Goal: Communication & Community: Participate in discussion

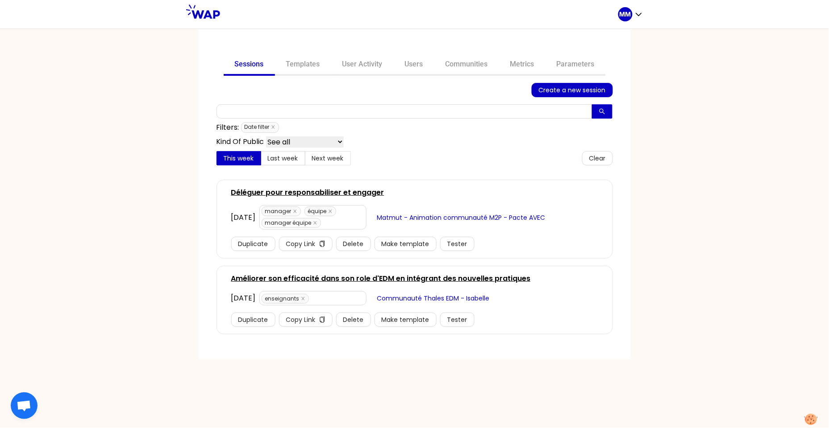
click at [360, 190] on link "Déléguer pour responsabiliser et engager" at bounding box center [307, 192] width 153 height 11
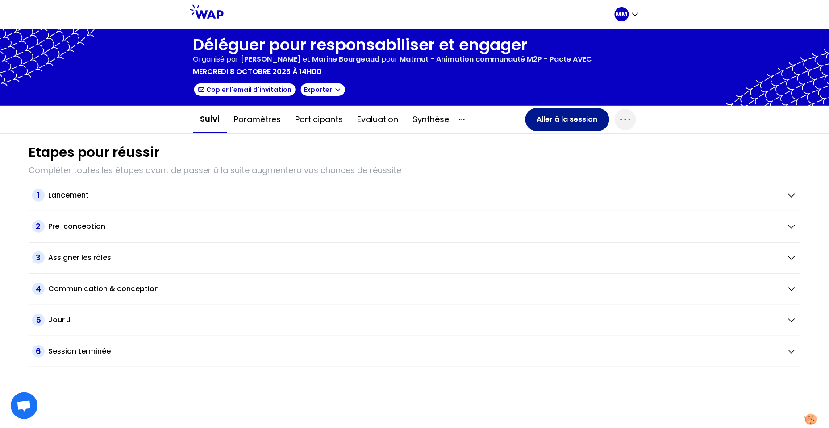
click at [555, 120] on button "Aller à la session" at bounding box center [567, 119] width 84 height 23
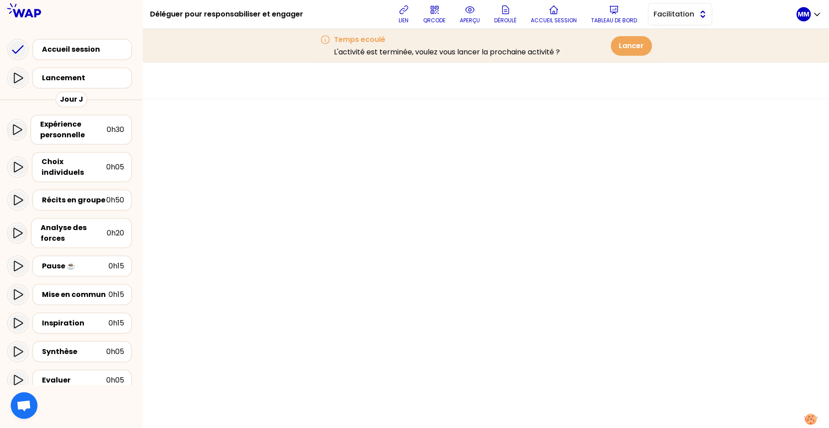
click at [673, 13] on span "Facilitation" at bounding box center [674, 14] width 40 height 11
click at [64, 133] on div "Expérience personnelle" at bounding box center [73, 129] width 66 height 21
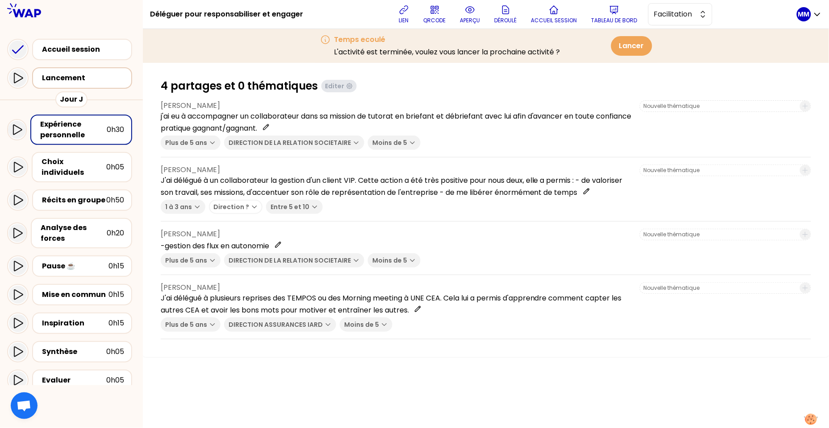
click at [95, 85] on div "Lancement" at bounding box center [82, 77] width 100 height 21
click at [102, 76] on div "Lancement" at bounding box center [85, 78] width 86 height 11
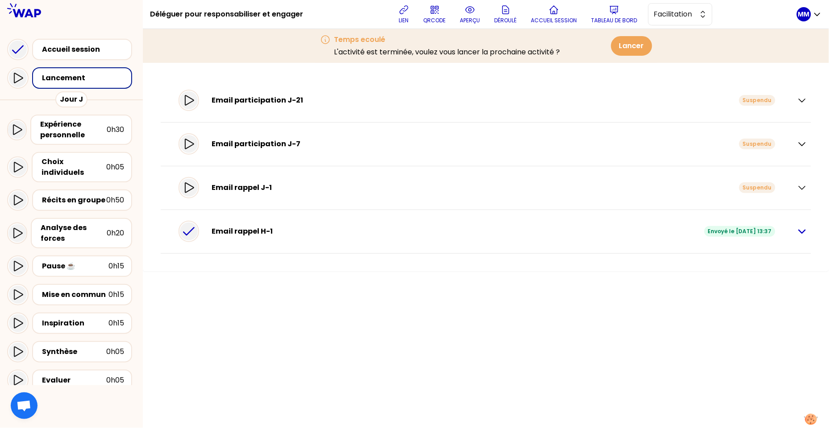
click at [799, 230] on icon "button" at bounding box center [802, 231] width 6 height 3
click at [412, 18] on button "lien" at bounding box center [404, 14] width 18 height 27
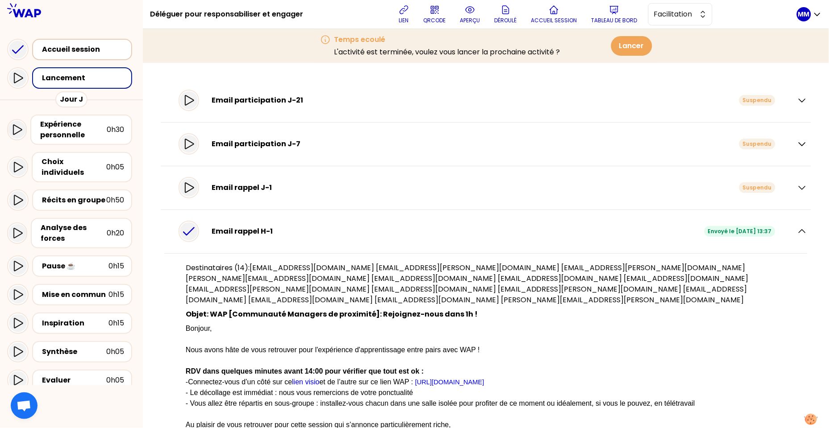
click at [60, 48] on div "Accueil session" at bounding box center [85, 49] width 86 height 11
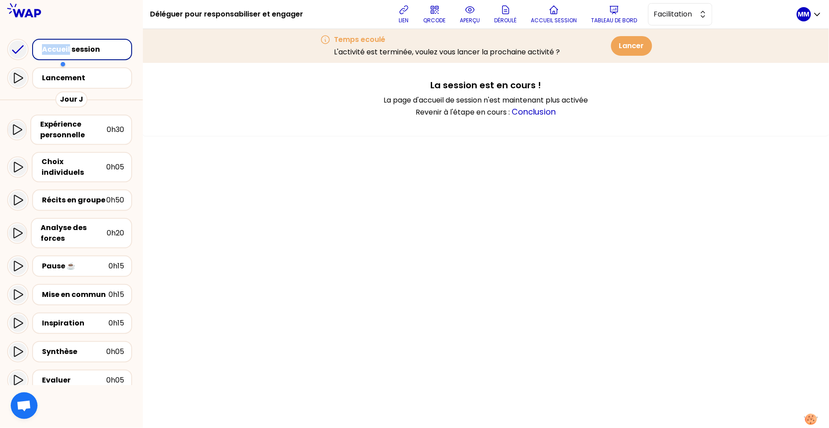
click at [47, 49] on div "Accueil session" at bounding box center [85, 49] width 86 height 11
click at [46, 49] on div "Accueil session" at bounding box center [85, 49] width 86 height 11
click at [15, 46] on icon at bounding box center [18, 50] width 18 height 18
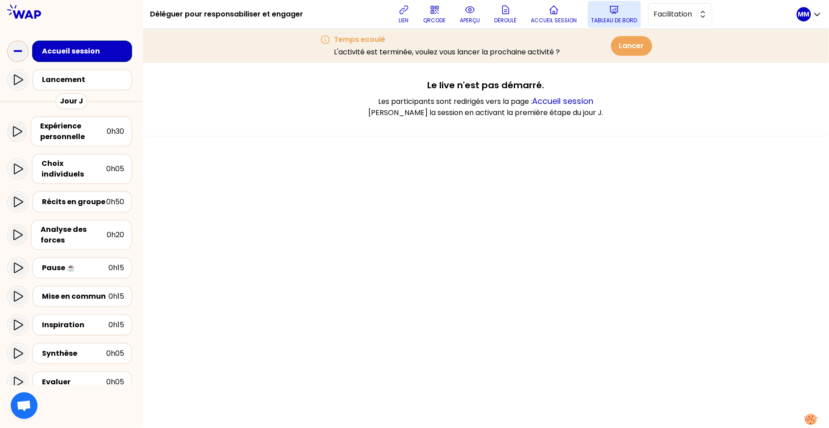
click at [626, 17] on p "Tableau de bord" at bounding box center [614, 20] width 46 height 7
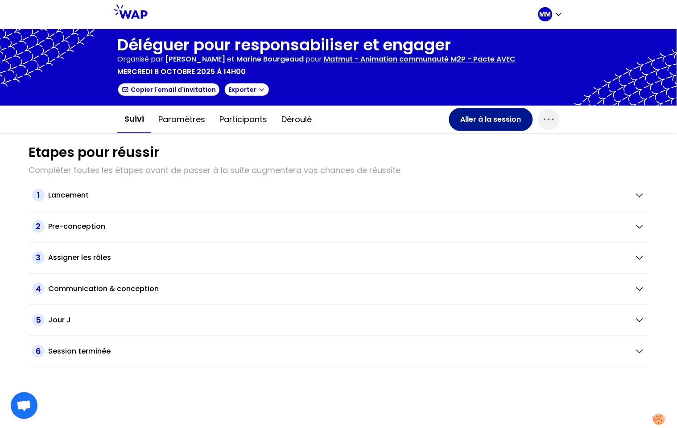
click at [505, 124] on button "Aller à la session" at bounding box center [491, 119] width 84 height 23
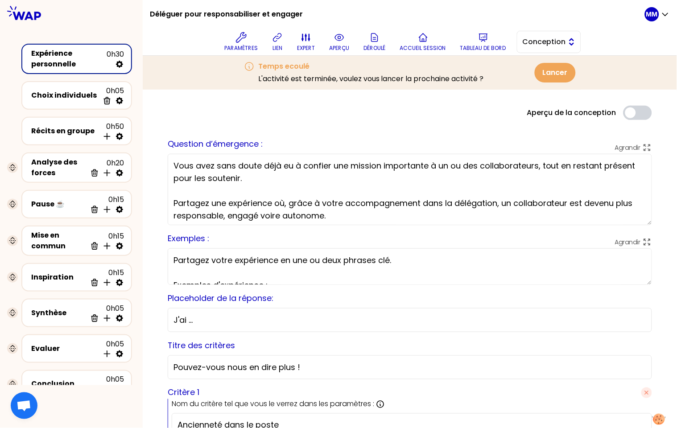
drag, startPoint x: 560, startPoint y: 36, endPoint x: 559, endPoint y: 54, distance: 17.9
click at [560, 36] on button "Conception" at bounding box center [549, 42] width 64 height 22
click at [564, 76] on span "Facilitation" at bounding box center [554, 78] width 38 height 11
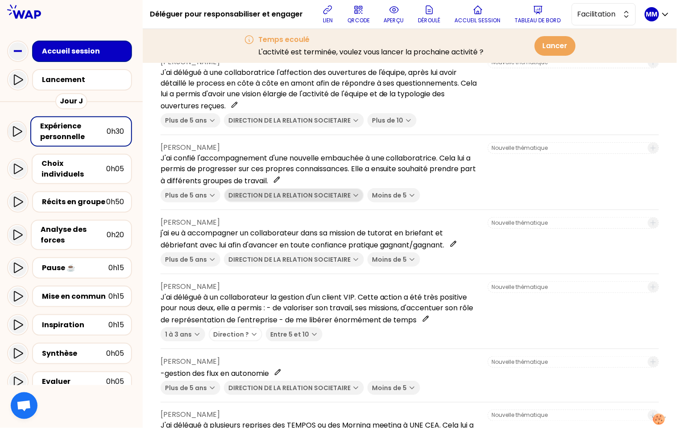
scroll to position [118, 0]
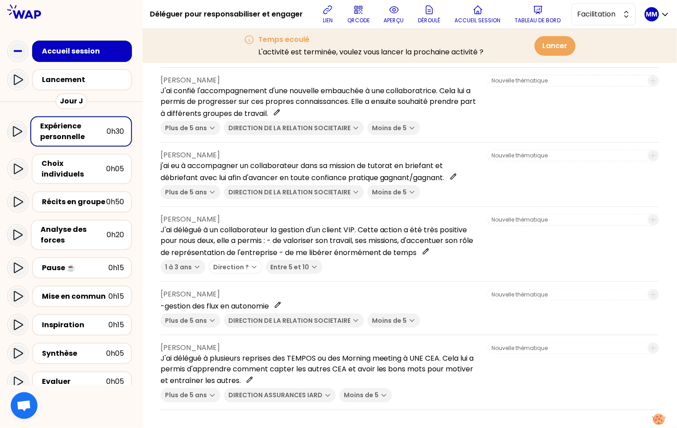
click at [321, 31] on div "Temps ecoulé L'activité est terminée, voulez vous lancer la prochaine activité …" at bounding box center [410, 46] width 343 height 34
click at [329, 16] on button "lien" at bounding box center [328, 14] width 18 height 27
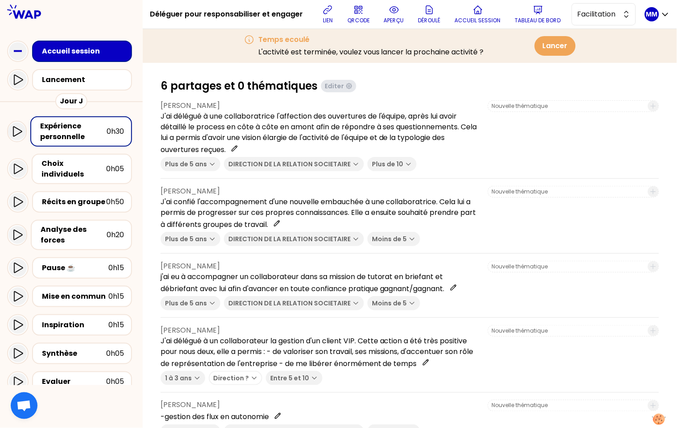
drag, startPoint x: 333, startPoint y: 16, endPoint x: 237, endPoint y: 93, distance: 122.8
click at [332, 16] on button "lien" at bounding box center [328, 14] width 18 height 27
click at [89, 197] on div "Récits en groupe" at bounding box center [74, 202] width 64 height 11
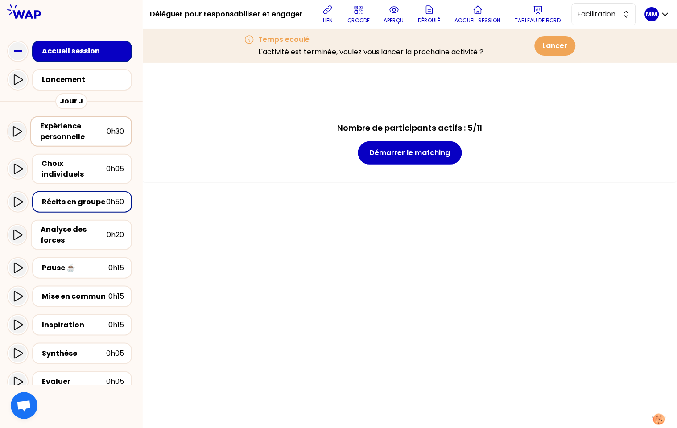
click at [79, 121] on div "Expérience personnelle" at bounding box center [73, 131] width 66 height 21
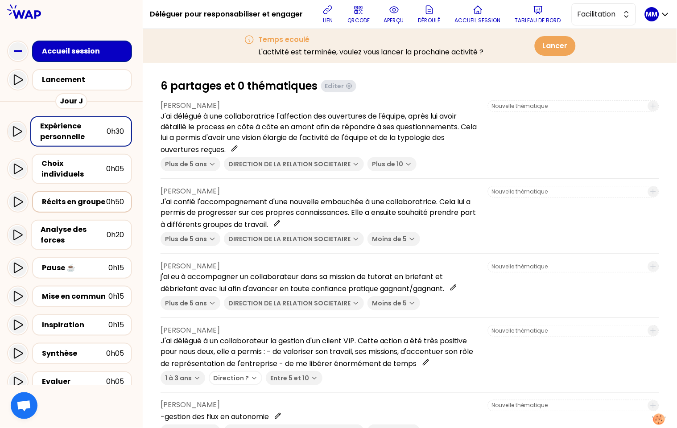
click at [95, 197] on div "Récits en groupe" at bounding box center [74, 202] width 64 height 11
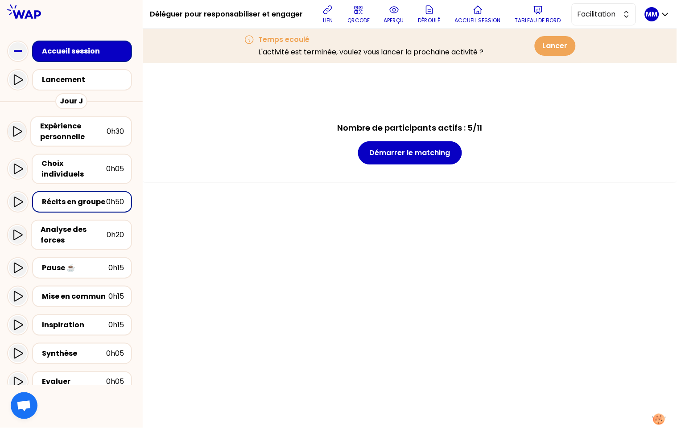
drag, startPoint x: 274, startPoint y: 182, endPoint x: 281, endPoint y: 186, distance: 8.0
click at [274, 182] on div "Nombre de participants actifs : 5/11 Démarrer le matching" at bounding box center [410, 245] width 535 height 365
click at [427, 153] on button "Démarrer le matching" at bounding box center [410, 152] width 104 height 23
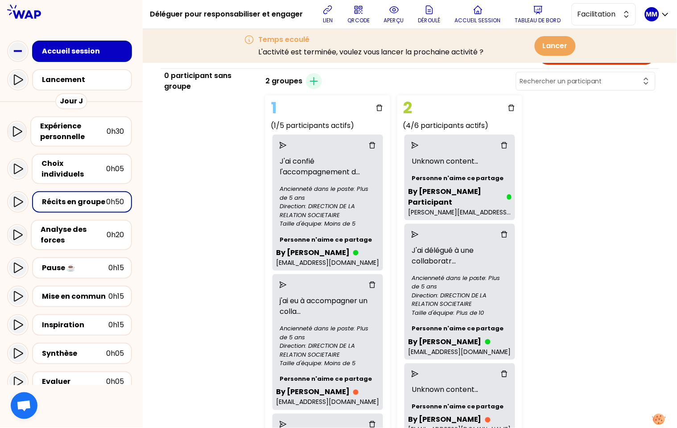
scroll to position [34, 0]
click at [508, 145] on icon "delete" at bounding box center [504, 144] width 7 height 7
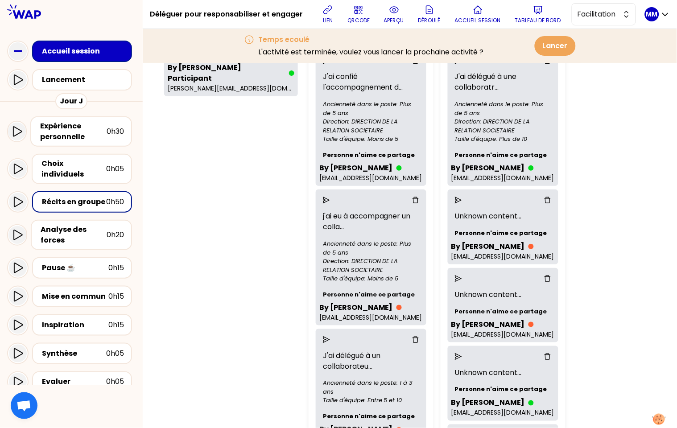
scroll to position [0, 0]
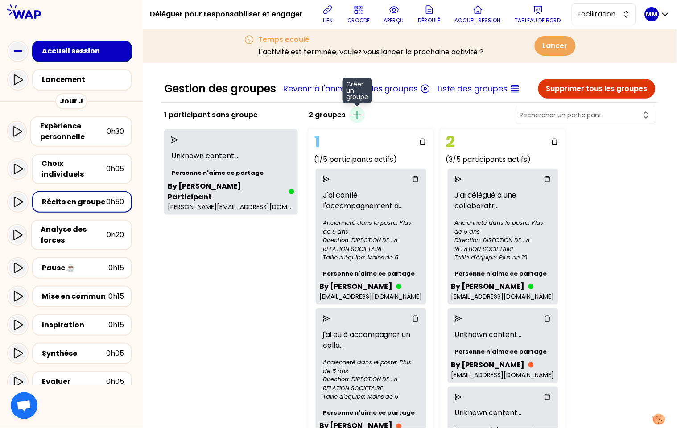
click at [363, 115] on icon "button" at bounding box center [357, 115] width 11 height 11
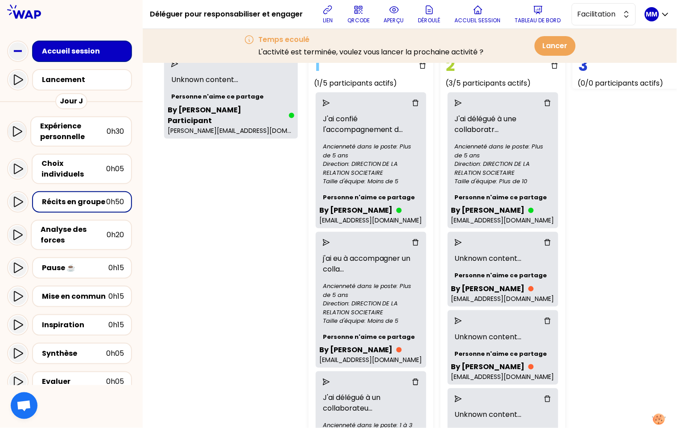
scroll to position [78, 0]
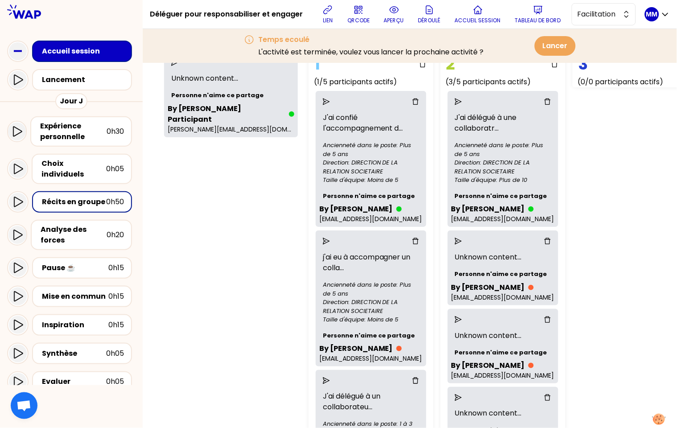
click at [330, 245] on icon "send" at bounding box center [326, 241] width 7 height 7
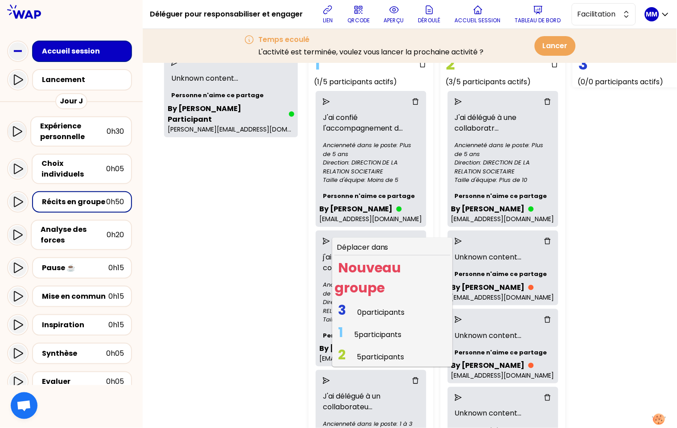
click at [366, 321] on span "3 0 participants" at bounding box center [372, 312] width 74 height 17
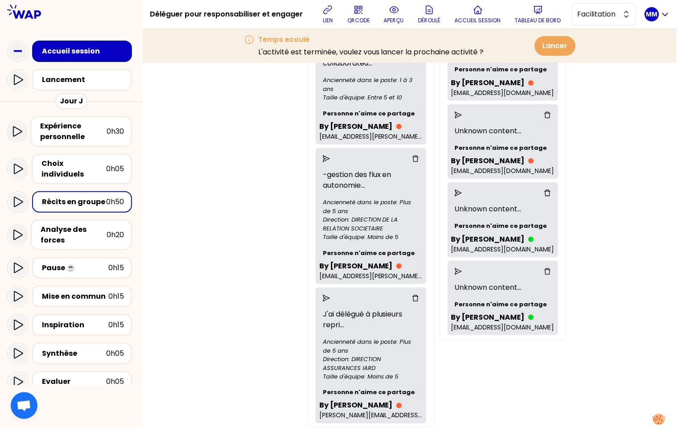
scroll to position [320, 0]
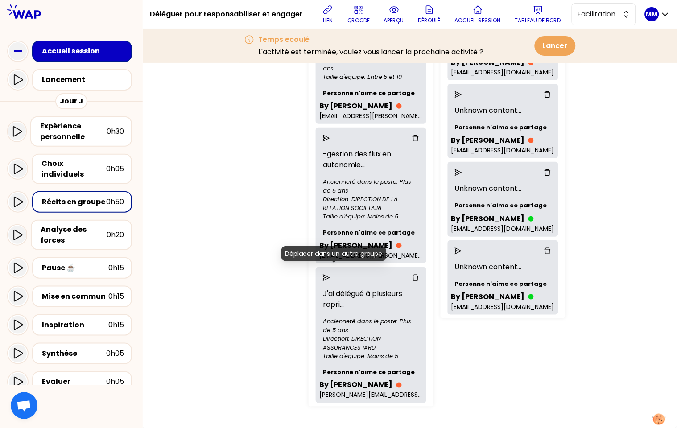
click at [330, 274] on icon "send" at bounding box center [326, 277] width 7 height 7
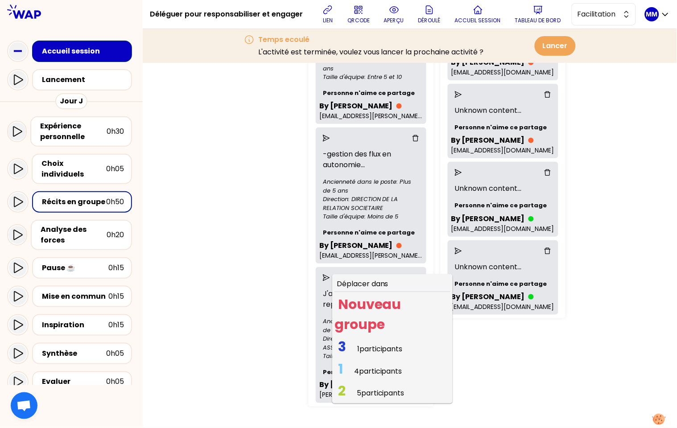
click at [387, 344] on span "1 participants" at bounding box center [380, 349] width 46 height 10
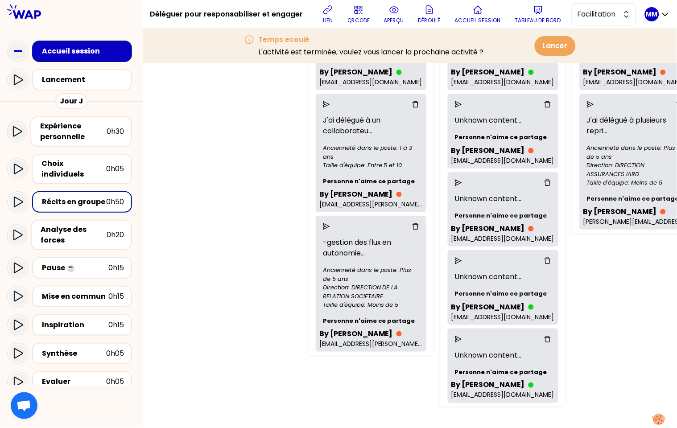
scroll to position [216, 0]
click at [462, 336] on icon "send" at bounding box center [458, 339] width 7 height 7
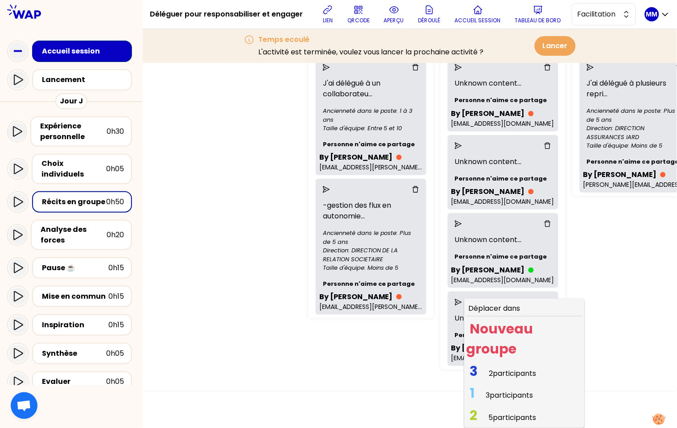
click at [519, 369] on span "2 participants" at bounding box center [512, 374] width 47 height 10
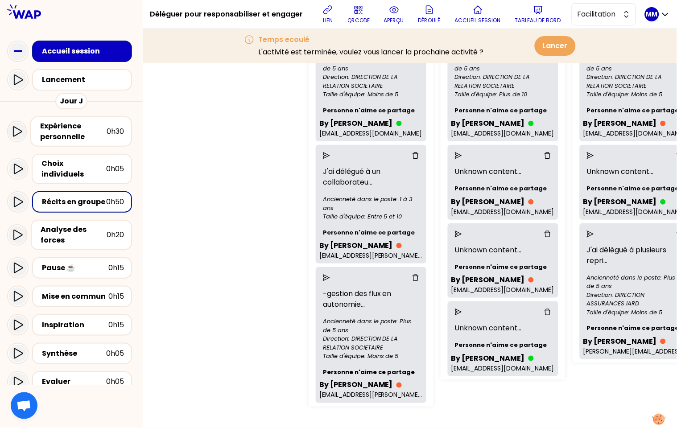
scroll to position [0, 0]
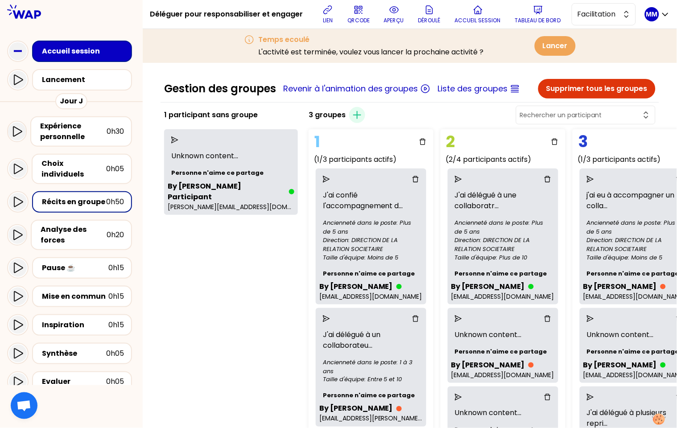
click at [241, 298] on div "1 participant sans groupe Unknown content ... Personne n'aime ce partage By [PE…" at bounding box center [231, 338] width 141 height 469
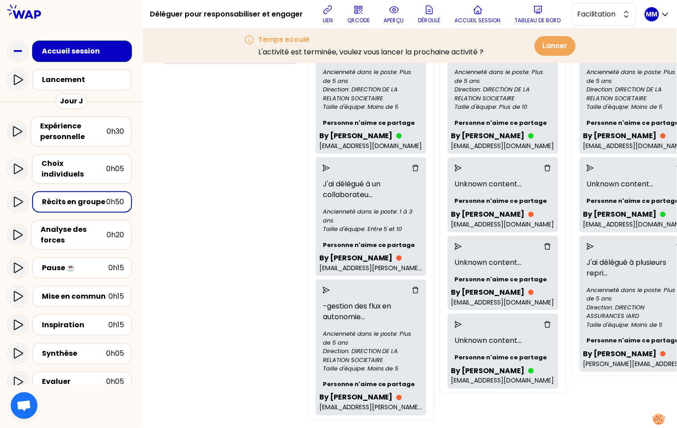
scroll to position [180, 0]
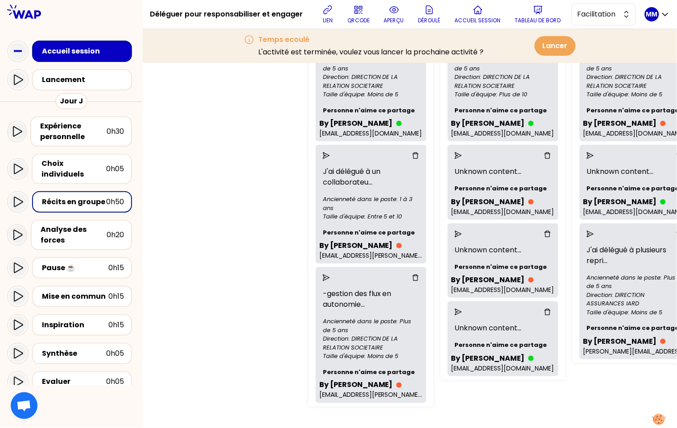
click at [261, 218] on div "1 participant sans groupe Unknown content ... Personne n'aime ce partage By [PE…" at bounding box center [231, 175] width 141 height 469
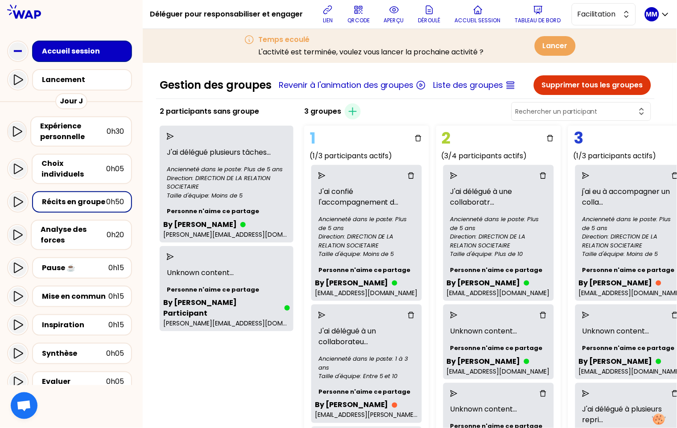
scroll to position [4, 1]
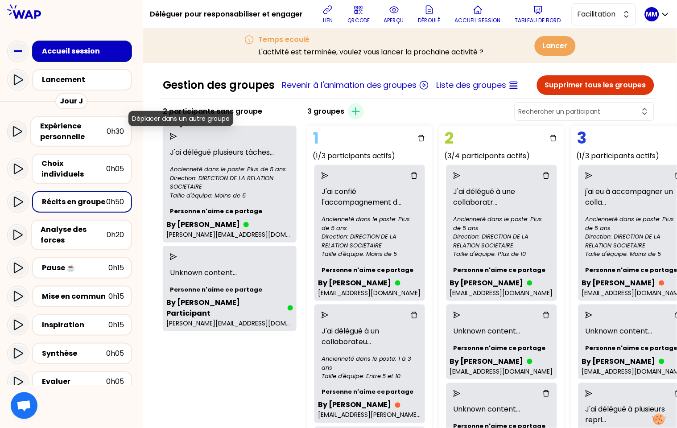
drag, startPoint x: 178, startPoint y: 137, endPoint x: 184, endPoint y: 141, distance: 7.3
click at [177, 137] on icon "send" at bounding box center [173, 136] width 7 height 7
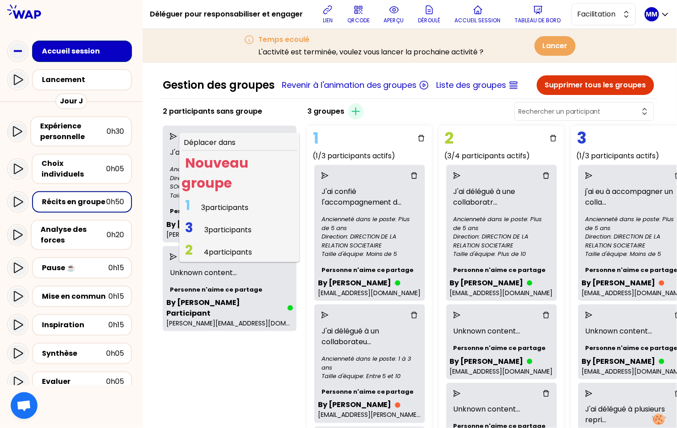
click at [229, 206] on span "3 participants" at bounding box center [224, 208] width 47 height 10
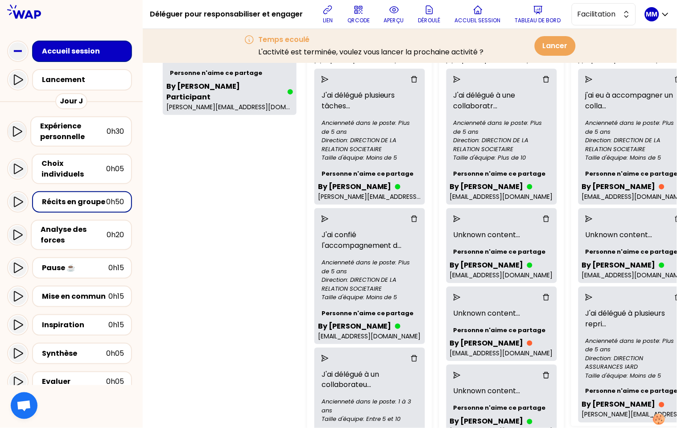
scroll to position [0, 1]
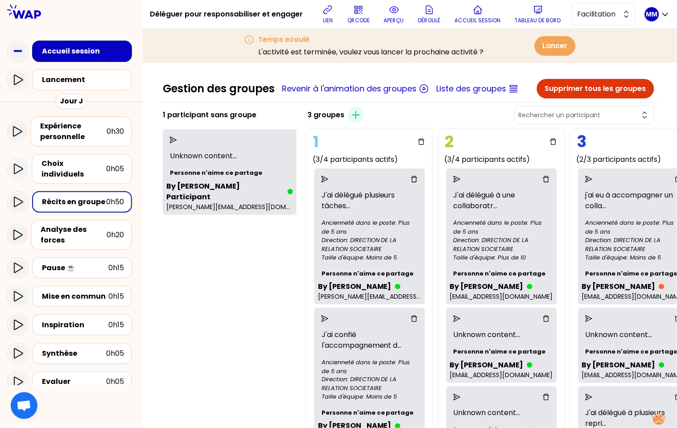
click at [601, 106] on div at bounding box center [585, 115] width 140 height 19
click at [599, 113] on input "text" at bounding box center [579, 115] width 121 height 9
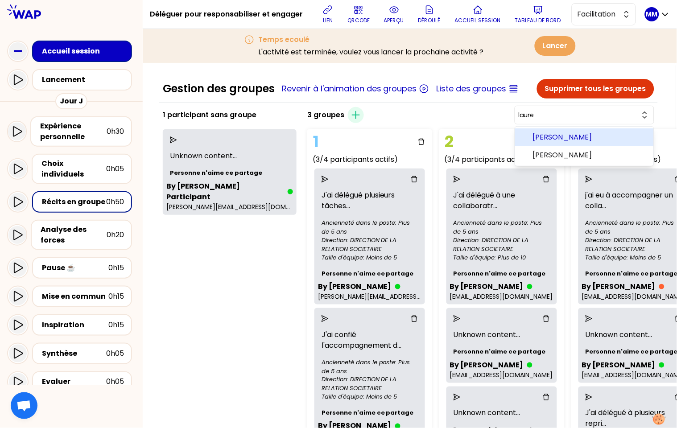
type input "t"
drag, startPoint x: 613, startPoint y: 138, endPoint x: 608, endPoint y: 139, distance: 4.9
click at [613, 138] on span "[PERSON_NAME]" at bounding box center [590, 137] width 114 height 11
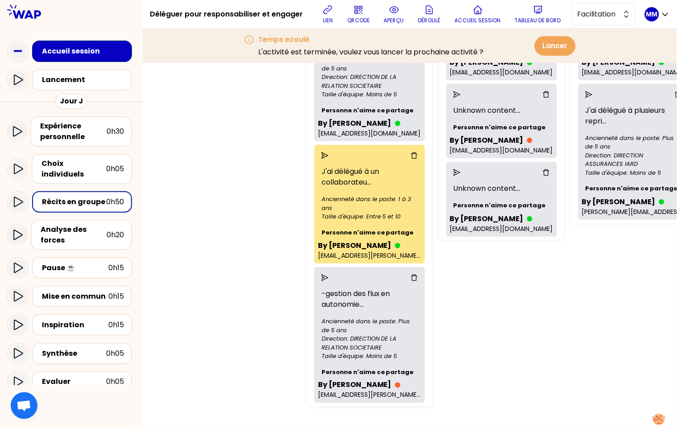
drag, startPoint x: 549, startPoint y: 305, endPoint x: 538, endPoint y: 298, distance: 13.6
click at [549, 305] on div "3 groupes Créer un groupe [PERSON_NAME] 1 (3/4 participants actifs) J'ai délégu…" at bounding box center [481, 105] width 354 height 609
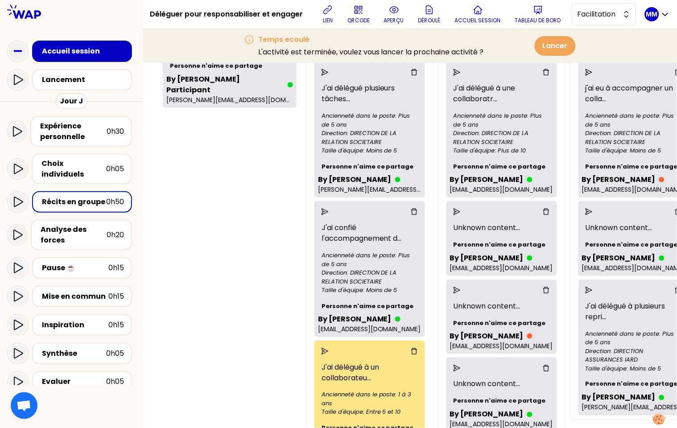
scroll to position [0, 1]
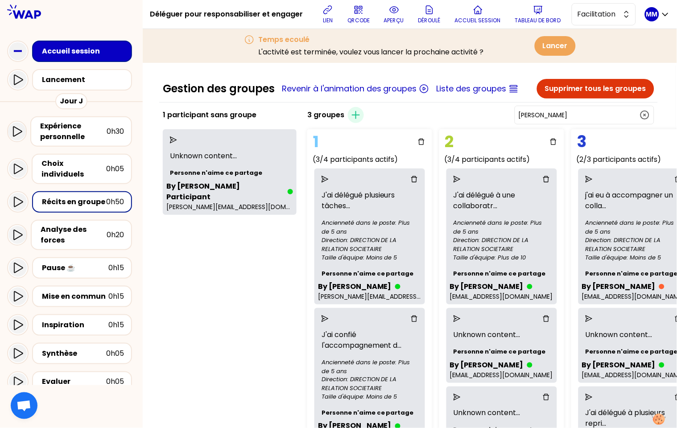
click at [592, 112] on input "[PERSON_NAME]" at bounding box center [579, 115] width 121 height 9
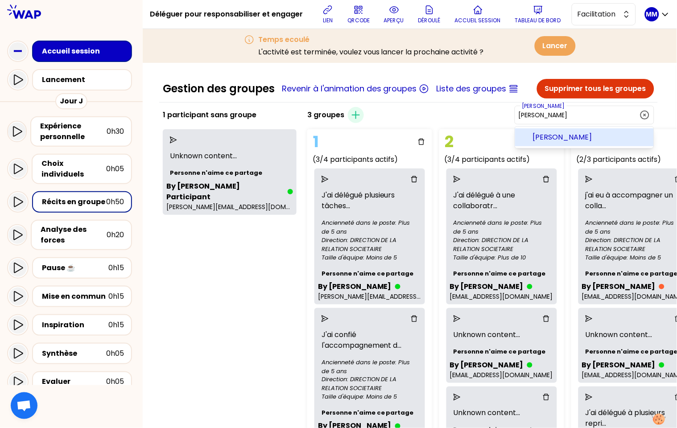
click at [617, 134] on span "[PERSON_NAME]" at bounding box center [590, 137] width 114 height 11
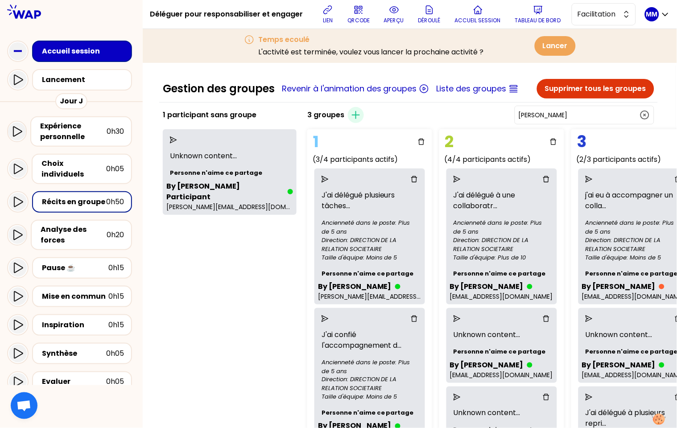
click at [267, 272] on div "1 participant sans groupe Unknown content ... Personne n'aime ce partage By [PE…" at bounding box center [229, 408] width 141 height 609
click at [595, 114] on input "[PERSON_NAME]" at bounding box center [579, 115] width 121 height 9
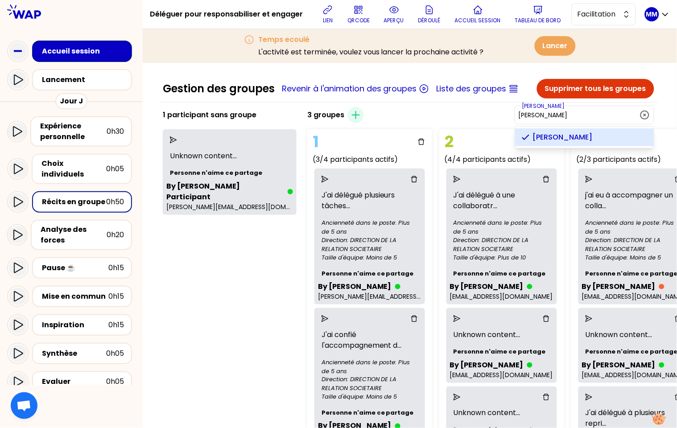
click at [595, 114] on input "[PERSON_NAME]" at bounding box center [579, 115] width 121 height 9
click at [599, 136] on span "[PERSON_NAME]" at bounding box center [590, 137] width 114 height 11
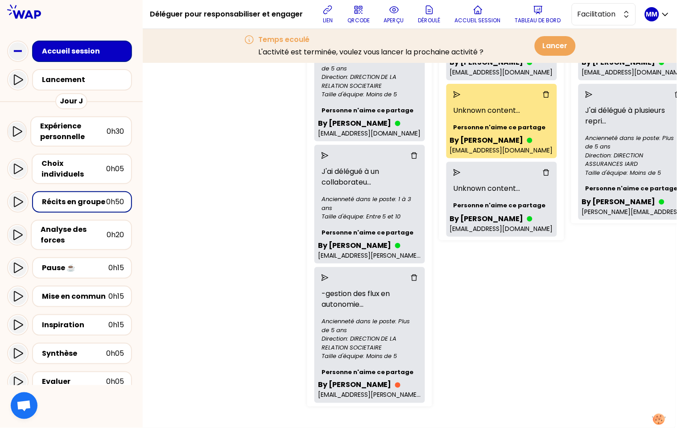
click at [497, 284] on div "1 (3/4 participants actifs) J'ai délégué plusieurs tâches ... Ancienneté dans l…" at bounding box center [415, 117] width 223 height 588
click at [209, 189] on div "1 participant sans groupe Unknown content ... Personne n'aime ce partage By [PE…" at bounding box center [229, 105] width 141 height 609
click at [173, 210] on div "1 participant sans groupe Unknown content ... Personne n'aime ce partage By [PE…" at bounding box center [229, 105] width 141 height 609
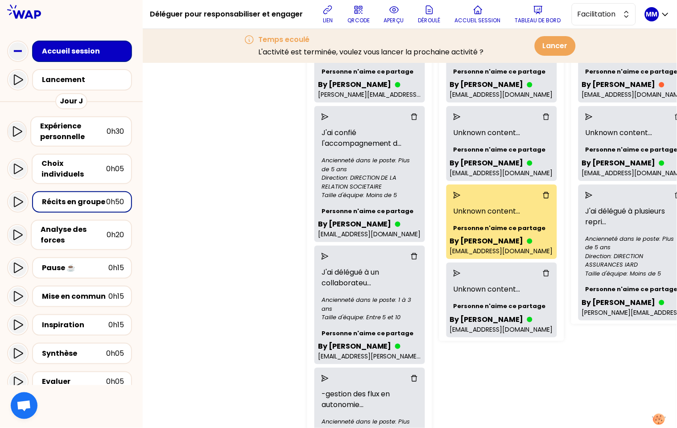
scroll to position [0, 1]
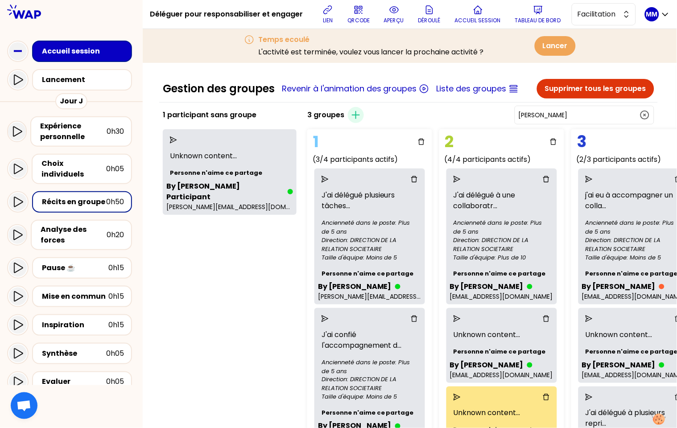
click at [601, 112] on input "[PERSON_NAME]" at bounding box center [579, 115] width 121 height 9
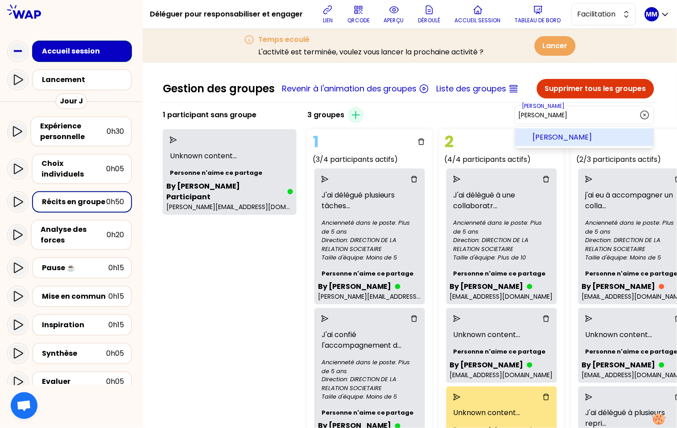
click at [598, 137] on span "[PERSON_NAME]" at bounding box center [590, 137] width 114 height 11
type input "[PERSON_NAME]"
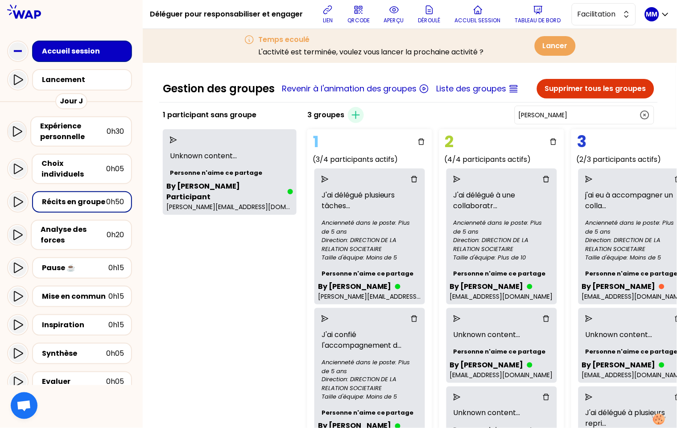
scroll to position [320, 1]
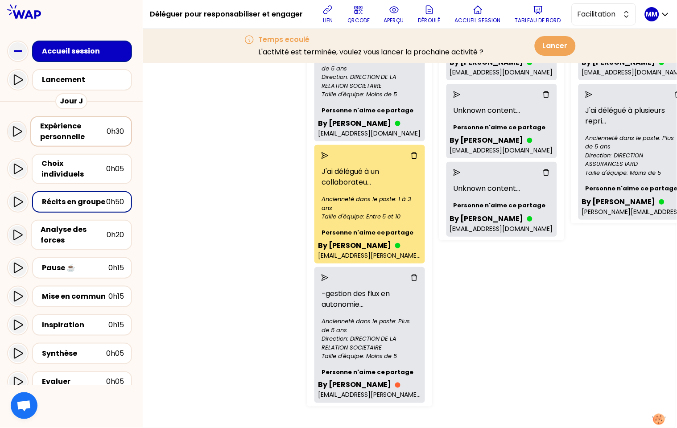
click at [84, 120] on div "Expérience personnelle 0h30" at bounding box center [81, 131] width 102 height 30
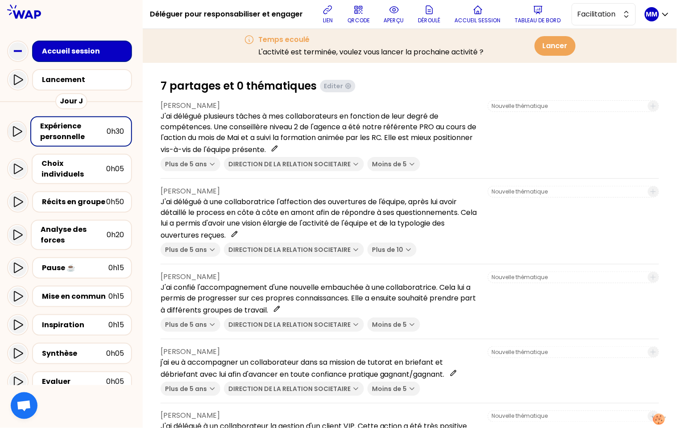
scroll to position [79, 0]
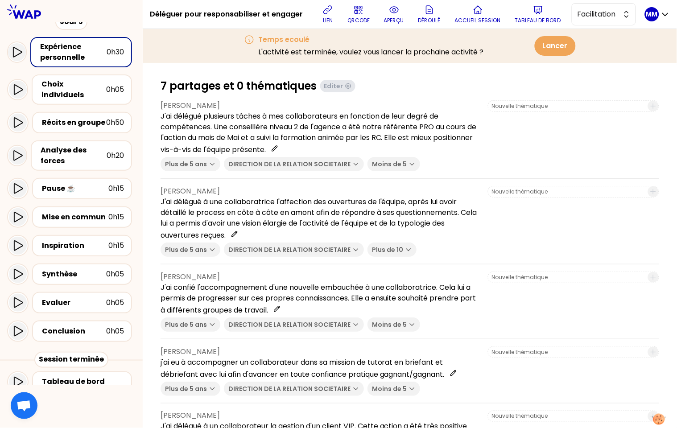
click at [395, 18] on p "aperçu" at bounding box center [394, 20] width 20 height 7
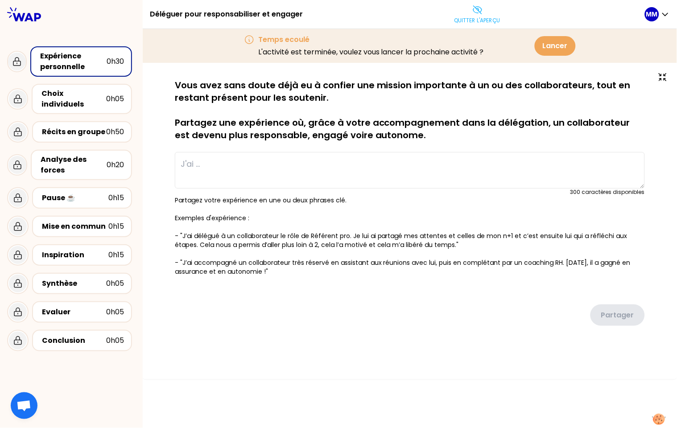
type textarea "J'ai délégué plusieurs tâches à mes collaborateurs en fonction de leur degré de…"
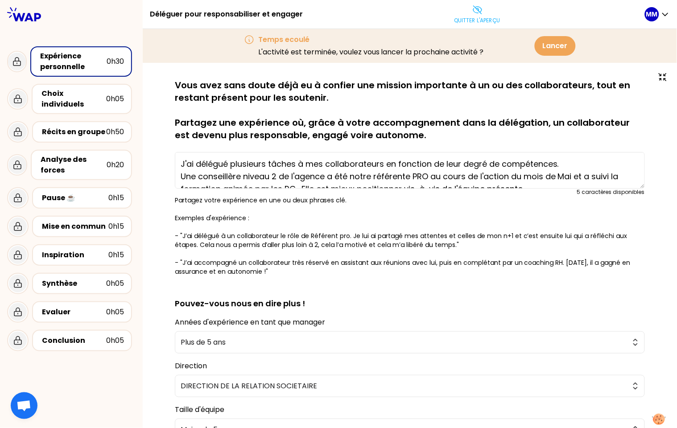
click at [192, 257] on p "Partagez votre expérience en une ou deux phrases clé. Exemples d'expérience : -…" at bounding box center [410, 236] width 470 height 80
drag, startPoint x: 183, startPoint y: 262, endPoint x: 271, endPoint y: 272, distance: 88.5
click at [271, 272] on p "Partagez votre expérience en une ou deux phrases clé. Exemples d'expérience : -…" at bounding box center [410, 236] width 470 height 80
copy p "J’ai accompagné un collaborateur très réservé en assistant aux réunions avec lu…"
click at [473, 9] on icon at bounding box center [478, 9] width 11 height 11
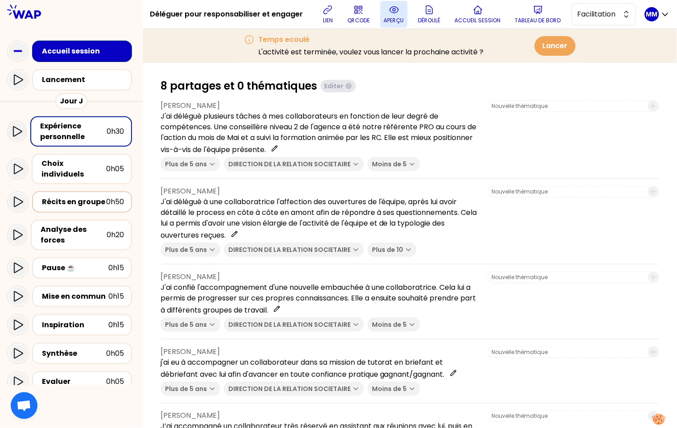
drag, startPoint x: 67, startPoint y: 191, endPoint x: 107, endPoint y: 188, distance: 39.8
click at [67, 197] on div "Récits en groupe" at bounding box center [74, 202] width 64 height 11
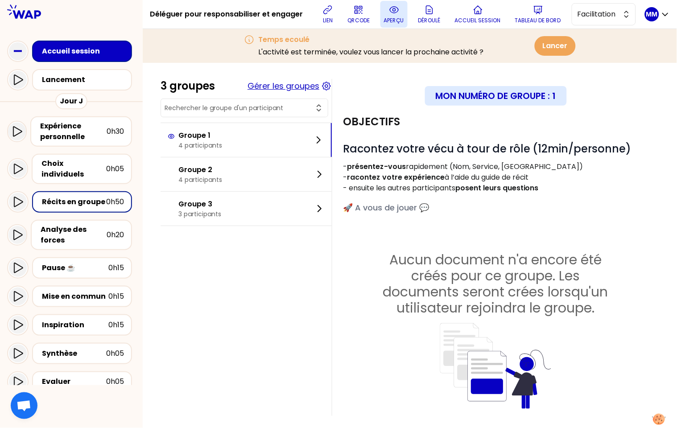
click at [296, 87] on button "Gérer les groupes" at bounding box center [284, 86] width 72 height 12
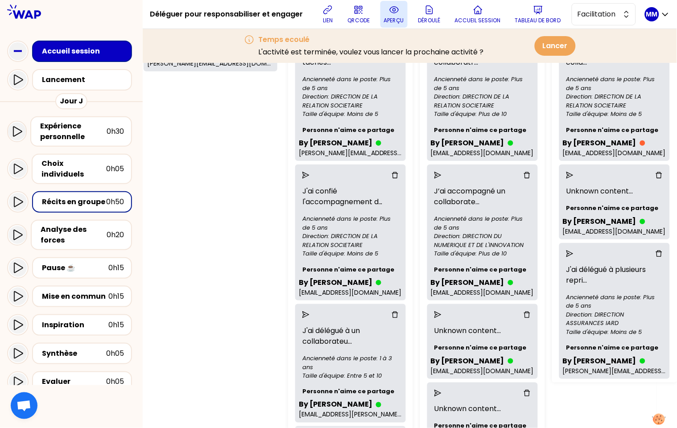
scroll to position [0, 35]
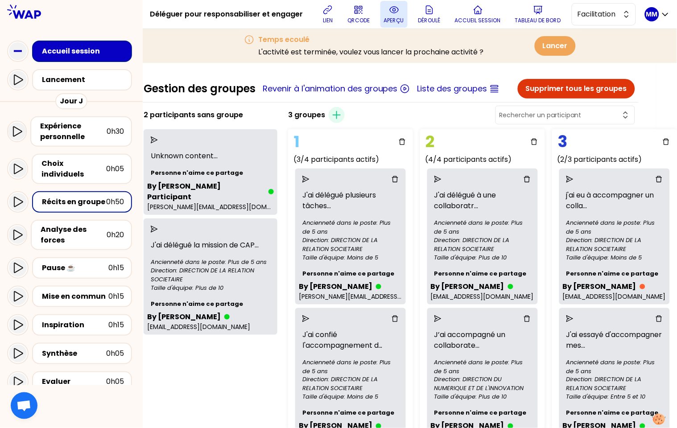
click at [564, 113] on input "text" at bounding box center [560, 115] width 121 height 9
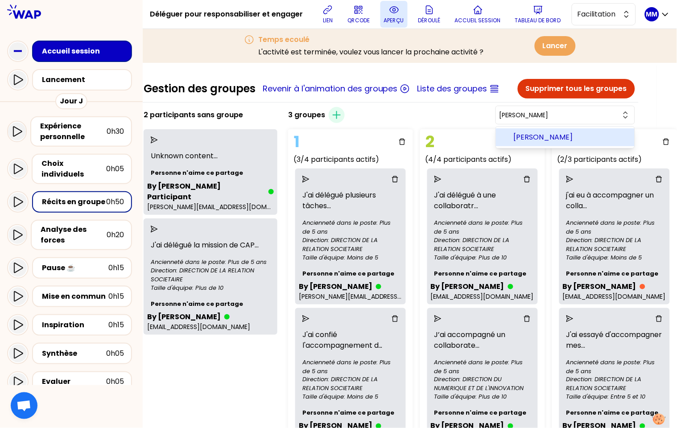
click at [568, 137] on span "[PERSON_NAME]" at bounding box center [571, 137] width 114 height 11
type input "[PERSON_NAME]"
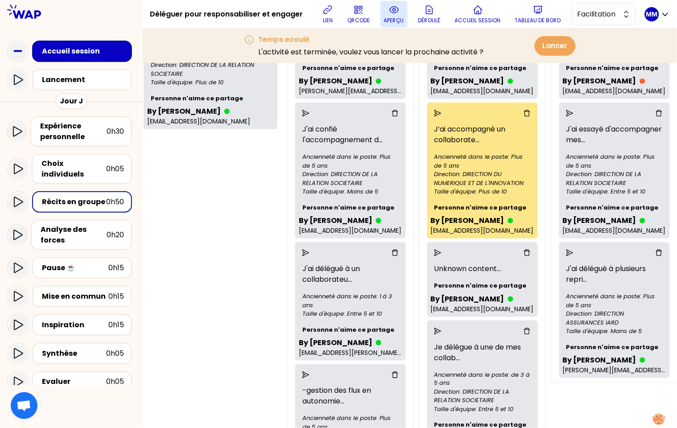
scroll to position [194, 35]
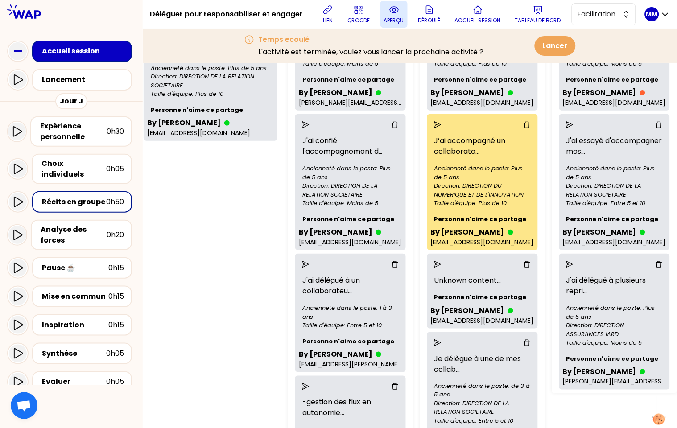
click at [435, 123] on icon "send" at bounding box center [438, 124] width 7 height 7
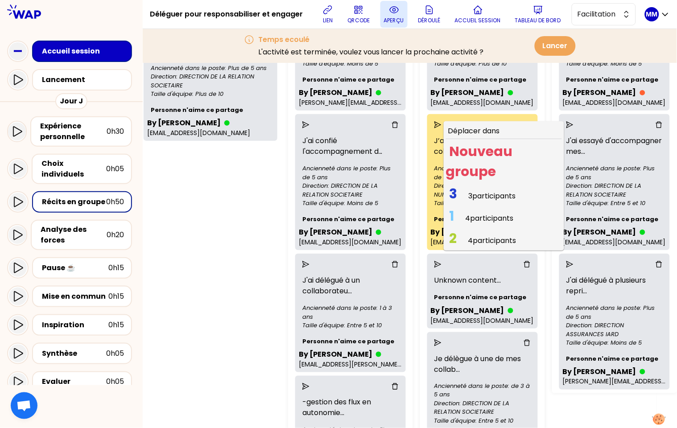
click at [472, 191] on span "3 participants" at bounding box center [492, 196] width 47 height 10
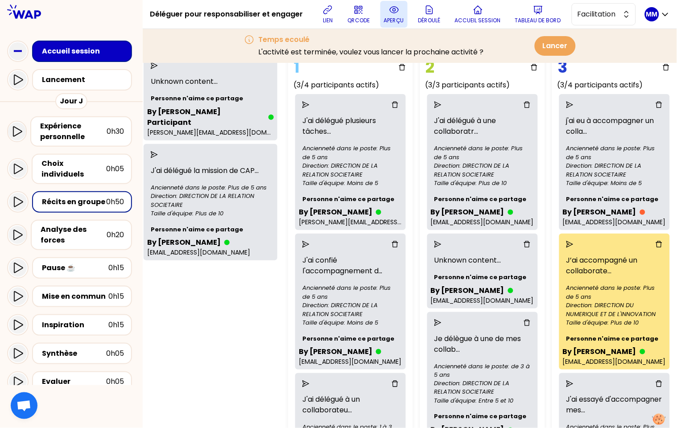
scroll to position [68, 28]
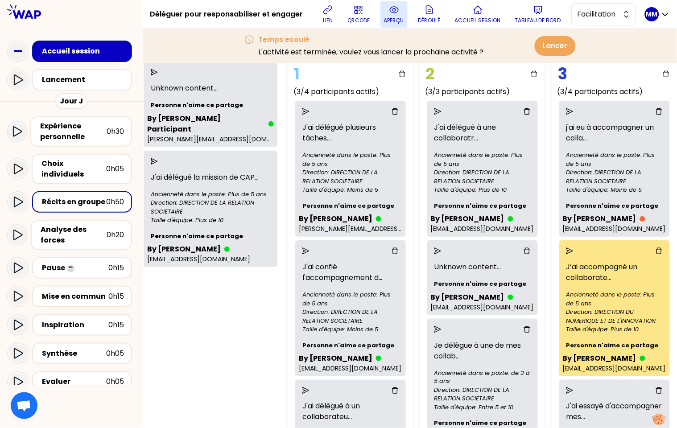
click at [203, 340] on div "2 participants sans groupe Unknown content ... Personne n'aime ce partage By [P…" at bounding box center [210, 350] width 141 height 626
drag, startPoint x: 183, startPoint y: 315, endPoint x: 178, endPoint y: 293, distance: 22.6
click at [183, 314] on div "2 participants sans groupe Unknown content ... Personne n'aime ce partage By [P…" at bounding box center [210, 350] width 141 height 626
click at [153, 158] on icon "send" at bounding box center [154, 161] width 7 height 7
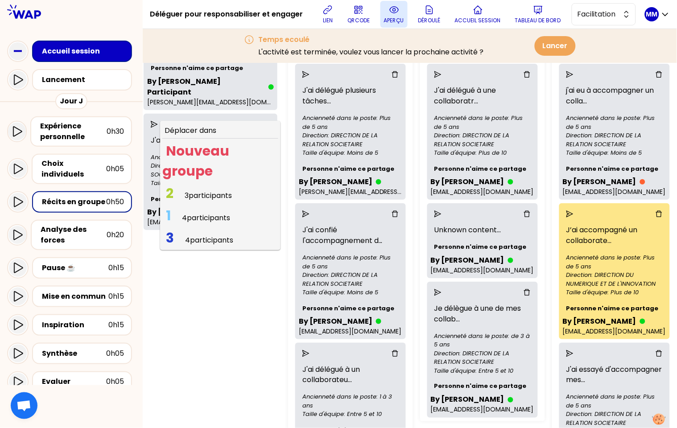
scroll to position [116, 28]
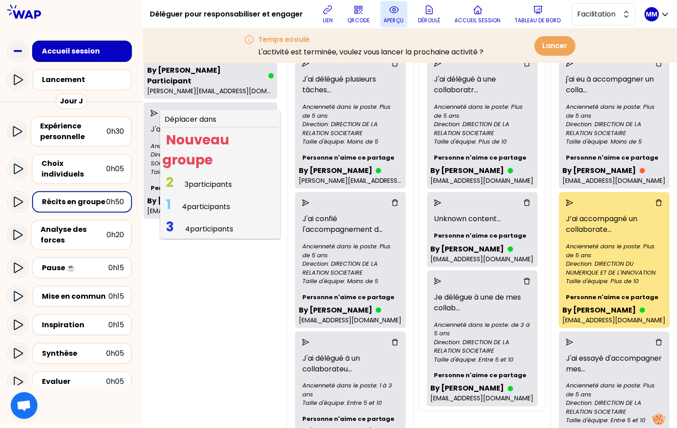
click at [199, 224] on span "4 participants" at bounding box center [209, 229] width 48 height 10
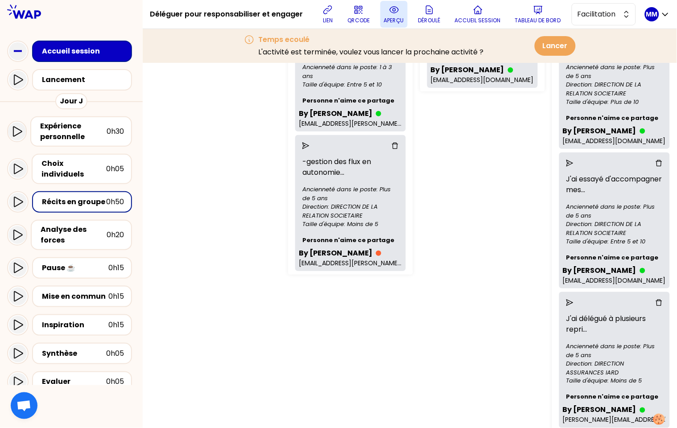
scroll to position [466, 28]
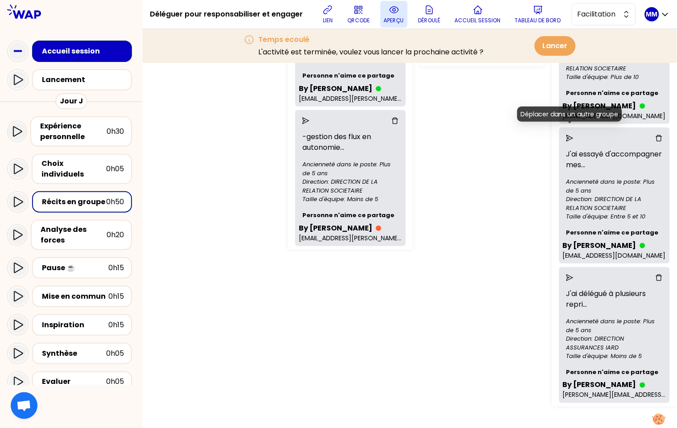
click at [570, 135] on icon "send" at bounding box center [570, 138] width 7 height 7
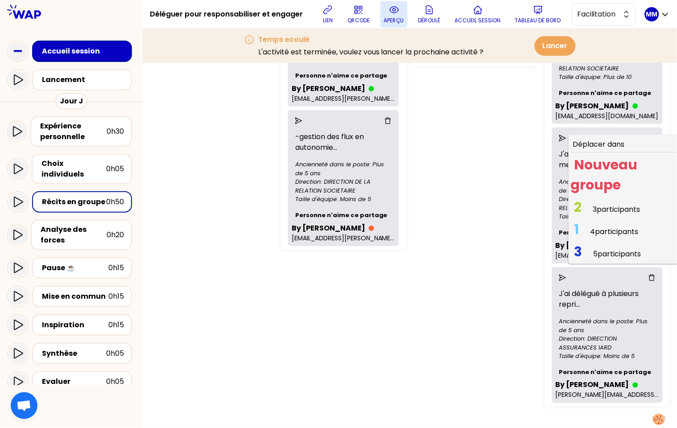
click at [597, 203] on span "2 3 participants" at bounding box center [607, 209] width 73 height 17
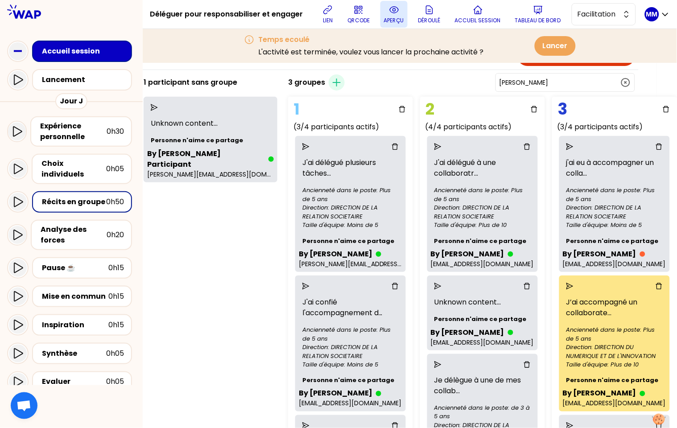
scroll to position [0, 27]
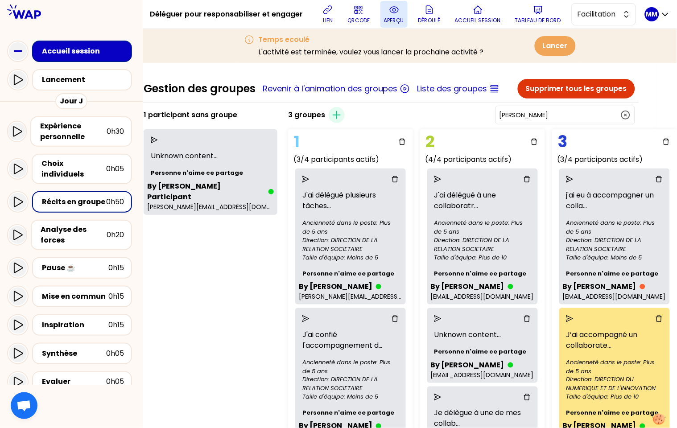
click at [399, 15] on button "aperçu" at bounding box center [394, 14] width 27 height 27
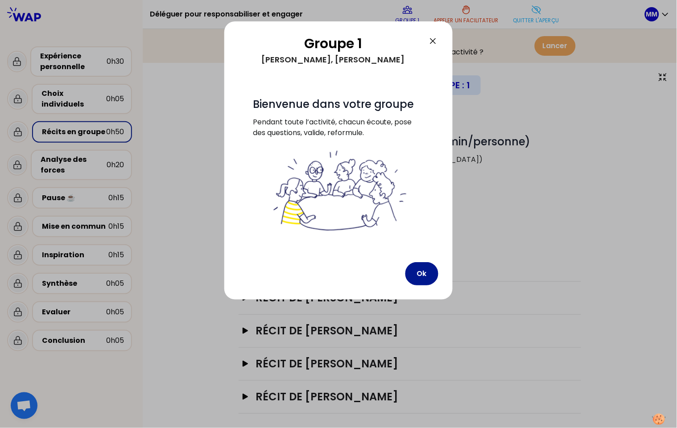
click at [424, 280] on button "Ok" at bounding box center [422, 273] width 33 height 23
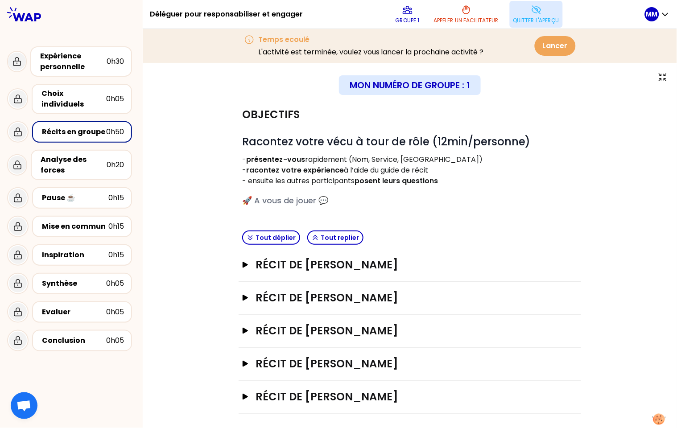
click at [543, 20] on p "Quitter l'aperçu" at bounding box center [537, 20] width 46 height 7
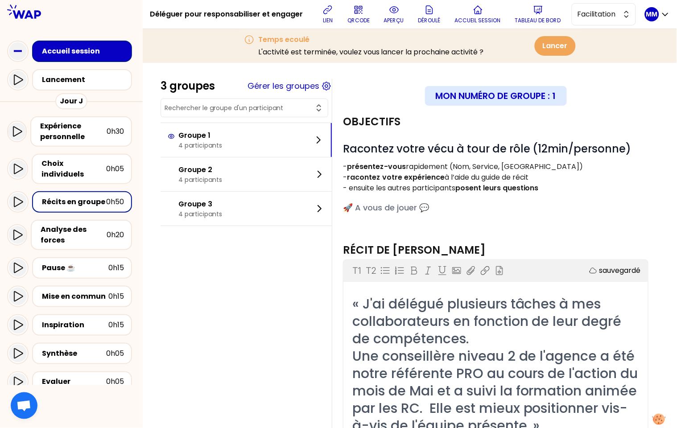
drag, startPoint x: 15, startPoint y: 192, endPoint x: 25, endPoint y: 196, distance: 11.2
click at [15, 197] on icon at bounding box center [17, 202] width 11 height 11
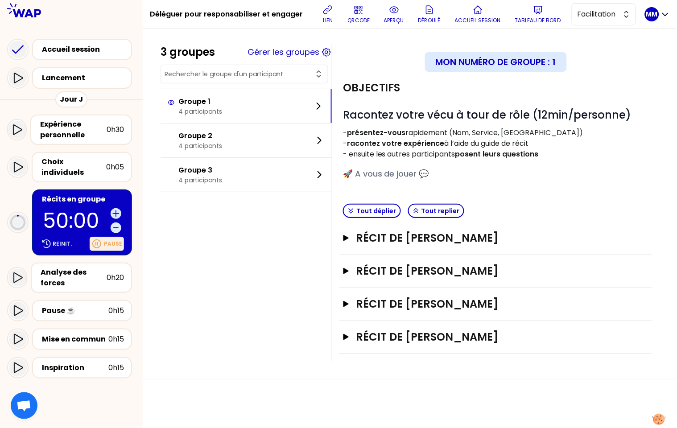
click at [109, 240] on p "Pause" at bounding box center [113, 243] width 18 height 7
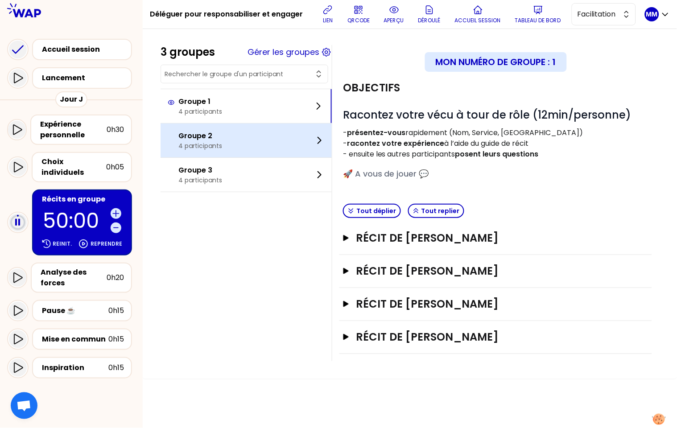
click at [207, 137] on p "Groupe 2" at bounding box center [200, 136] width 44 height 11
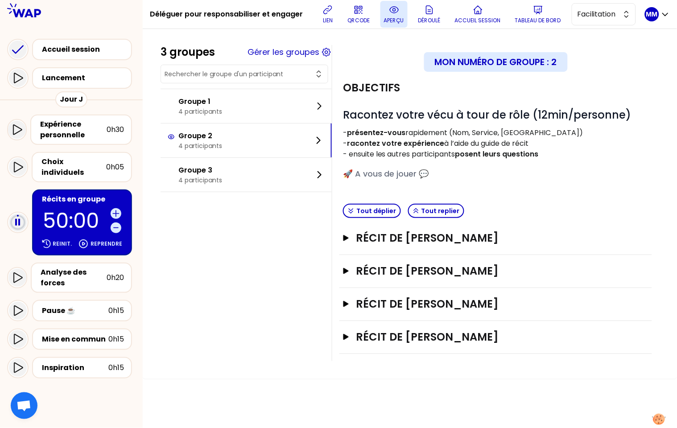
click at [397, 15] on icon at bounding box center [394, 9] width 11 height 11
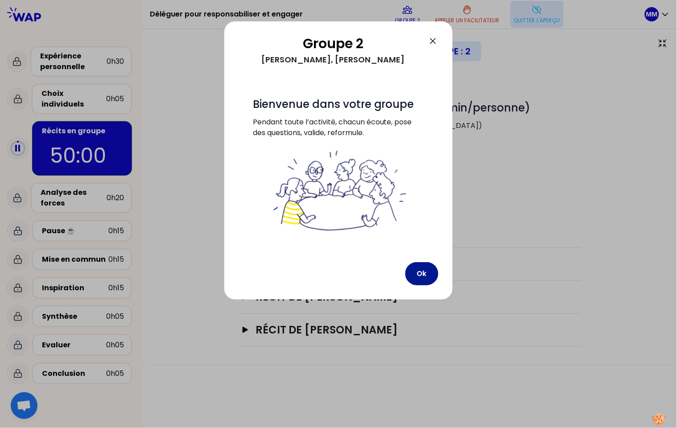
drag, startPoint x: 429, startPoint y: 273, endPoint x: 410, endPoint y: 270, distance: 19.8
click at [429, 272] on button "Ok" at bounding box center [422, 273] width 33 height 23
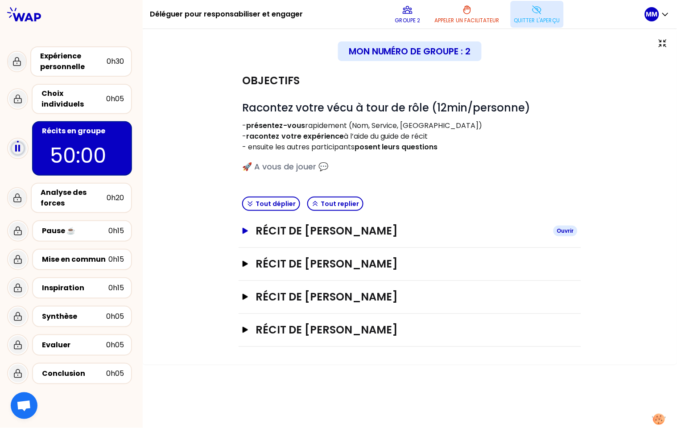
click at [306, 232] on h3 "Récit de [PERSON_NAME]" at bounding box center [401, 231] width 291 height 14
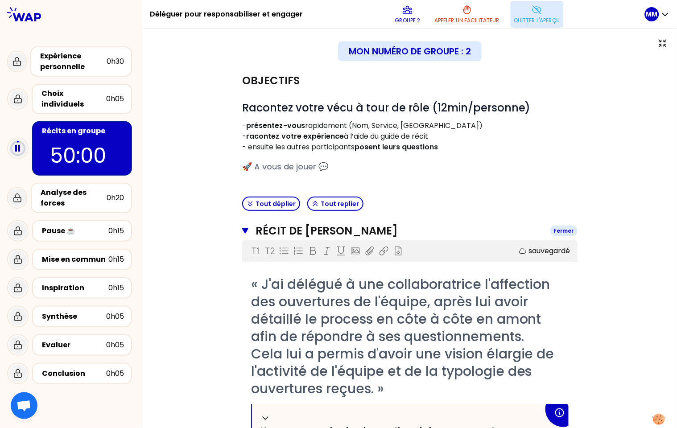
click at [323, 231] on h3 "Récit de [PERSON_NAME]" at bounding box center [400, 231] width 288 height 14
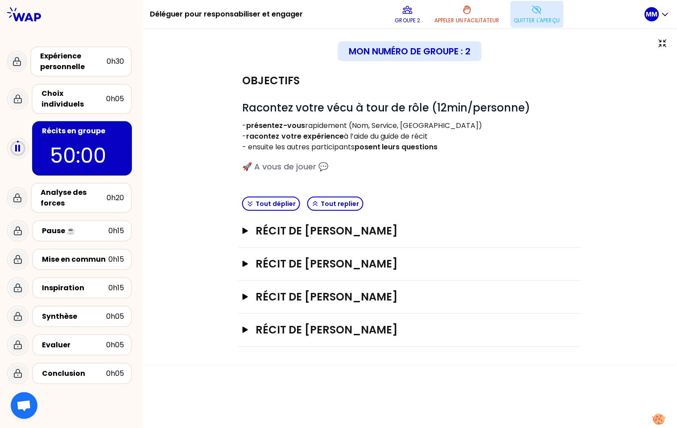
click at [525, 17] on p "Quitter l'aperçu" at bounding box center [537, 20] width 46 height 7
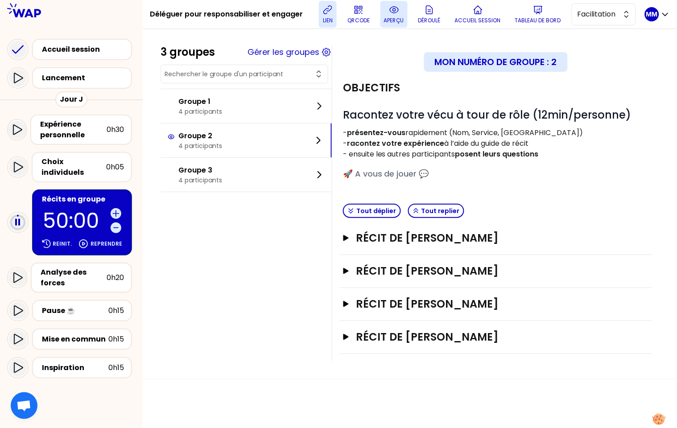
click at [332, 20] on p "lien" at bounding box center [328, 20] width 10 height 7
click at [293, 53] on button "Gérer les groupes" at bounding box center [284, 52] width 72 height 12
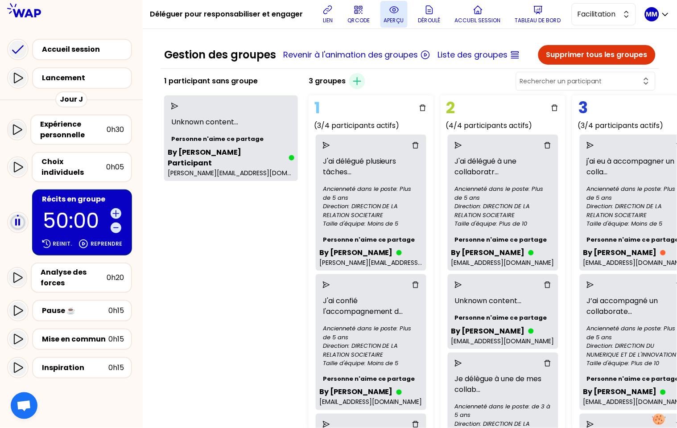
drag, startPoint x: 262, startPoint y: 265, endPoint x: 260, endPoint y: 242, distance: 23.8
click at [262, 265] on div "1 participant sans groupe Unknown content ... Personne n'aime ce partage By [PE…" at bounding box center [231, 383] width 141 height 626
click at [400, 19] on p "aperçu" at bounding box center [394, 20] width 20 height 7
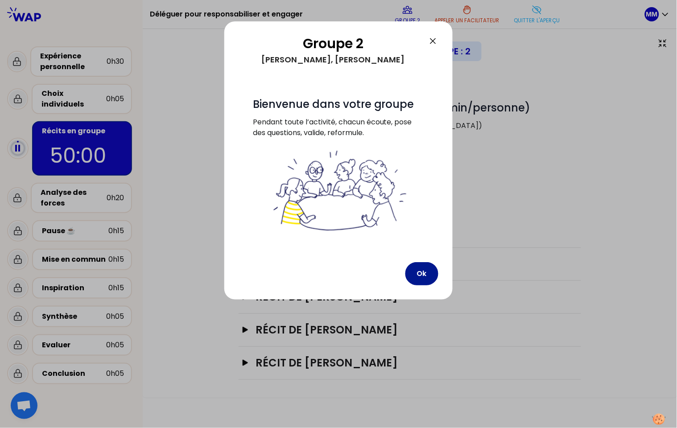
drag, startPoint x: 422, startPoint y: 281, endPoint x: 427, endPoint y: 278, distance: 5.8
click at [422, 281] on button "Ok" at bounding box center [422, 273] width 33 height 23
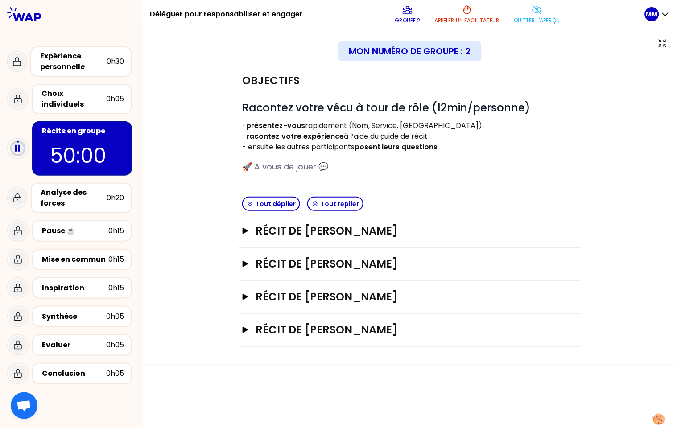
click at [207, 151] on div "Objectifs # Racontez votre vécu à tour de rôle (12min/personne) - présentez-vou…" at bounding box center [410, 206] width 499 height 282
click at [535, 15] on button "Quitter l'aperçu" at bounding box center [537, 14] width 53 height 27
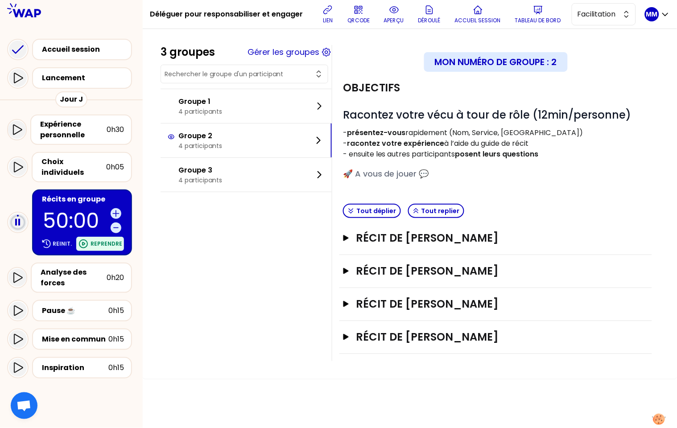
click at [101, 240] on p "Reprendre" at bounding box center [107, 243] width 32 height 7
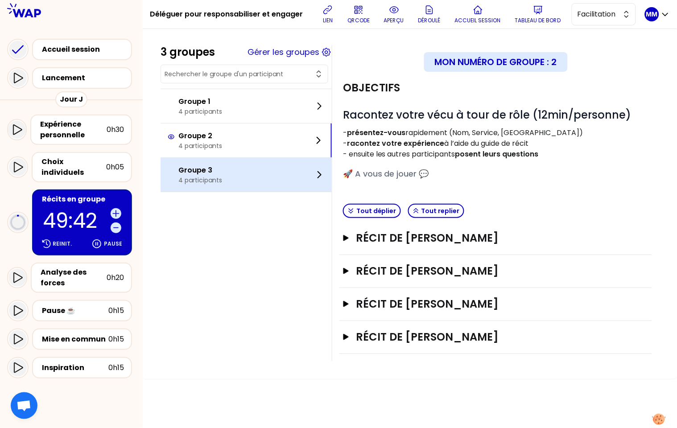
click at [222, 174] on p "Groupe 3" at bounding box center [200, 170] width 44 height 11
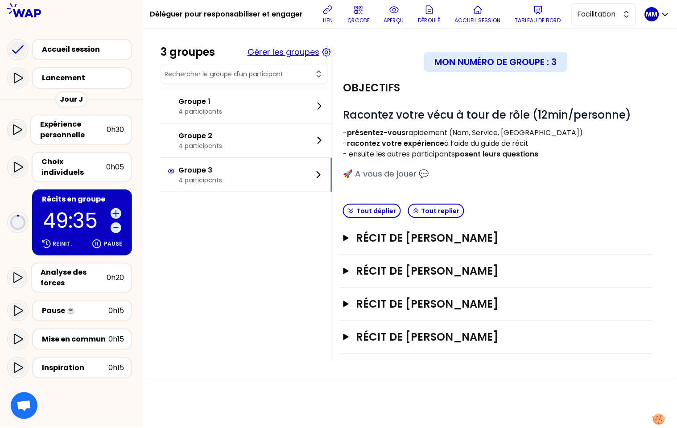
click at [296, 53] on button "Gérer les groupes" at bounding box center [284, 52] width 72 height 12
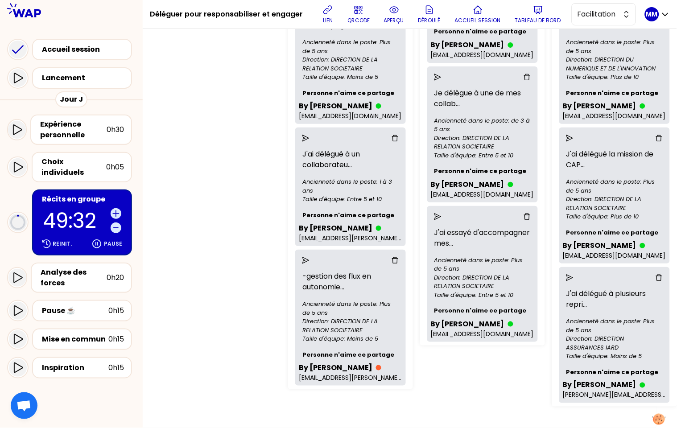
scroll to position [293, 35]
click at [656, 135] on icon "delete" at bounding box center [659, 138] width 7 height 7
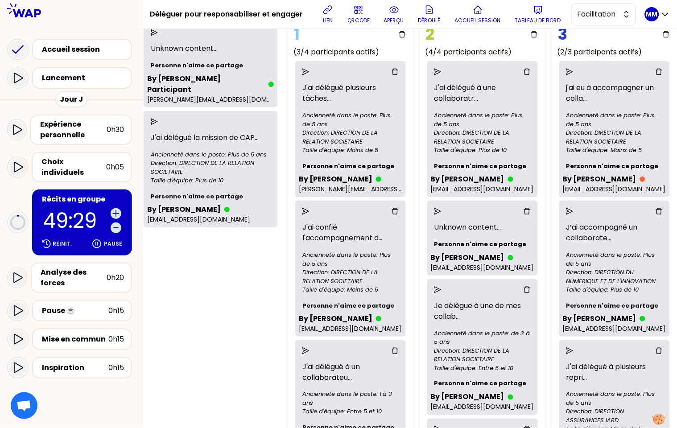
scroll to position [69, 35]
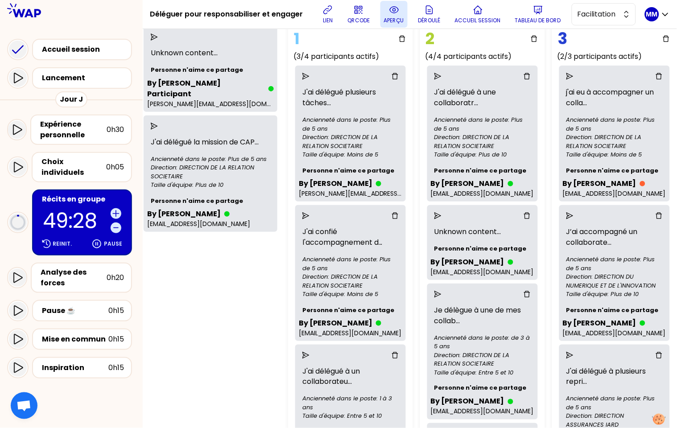
click at [391, 17] on p "aperçu" at bounding box center [394, 20] width 20 height 7
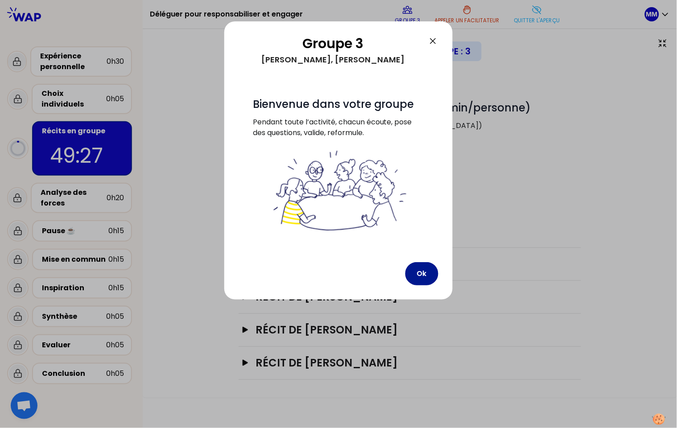
click at [423, 271] on button "Ok" at bounding box center [422, 273] width 33 height 23
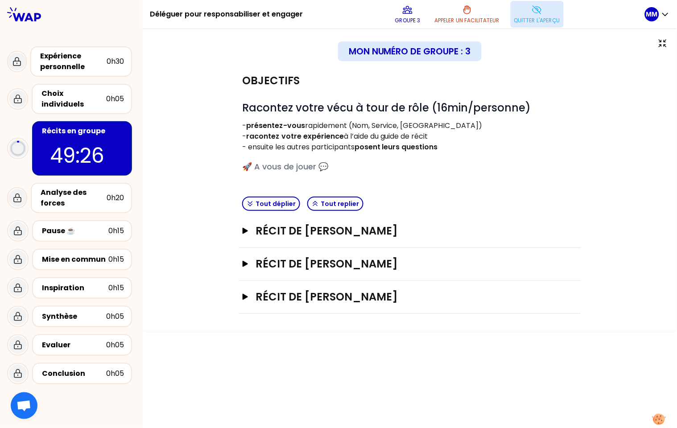
click at [538, 17] on p "Quitter l'aperçu" at bounding box center [537, 20] width 46 height 7
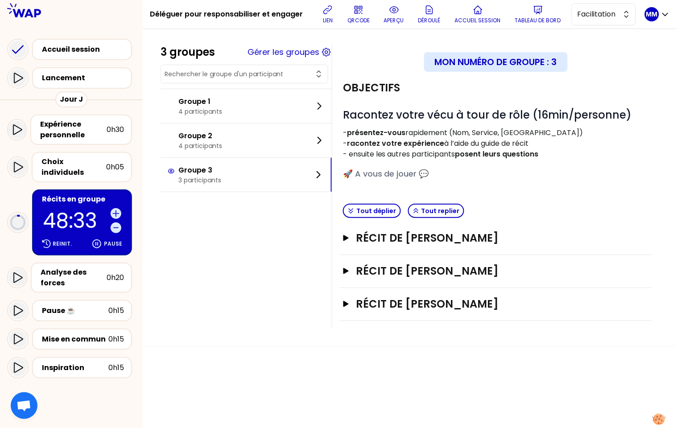
drag, startPoint x: 215, startPoint y: 265, endPoint x: 215, endPoint y: 250, distance: 15.6
click at [215, 266] on div "3 groupes Gérer les groupes Groupe 1 4 participants Groupe 2 4 participants Gro…" at bounding box center [410, 186] width 499 height 283
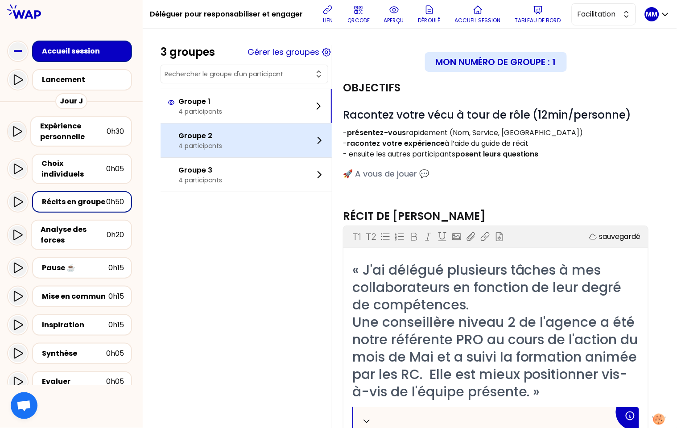
click at [217, 140] on p "Groupe 2" at bounding box center [200, 136] width 44 height 11
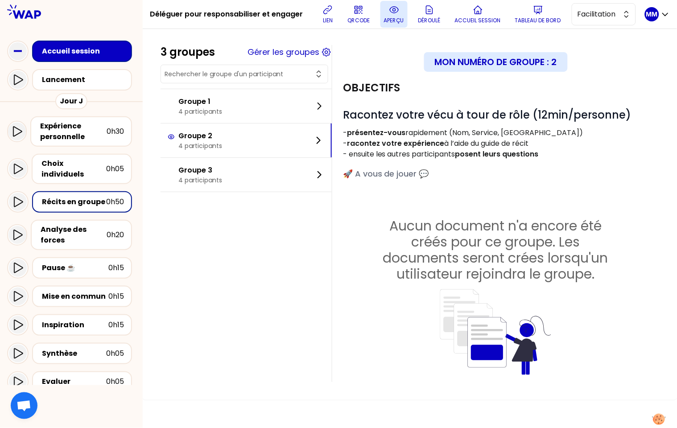
click at [398, 17] on p "aperçu" at bounding box center [394, 20] width 20 height 7
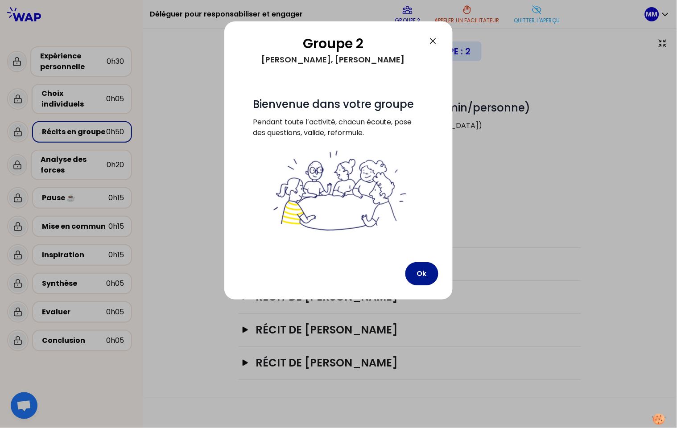
click at [430, 275] on button "Ok" at bounding box center [422, 273] width 33 height 23
